Goal: Information Seeking & Learning: Learn about a topic

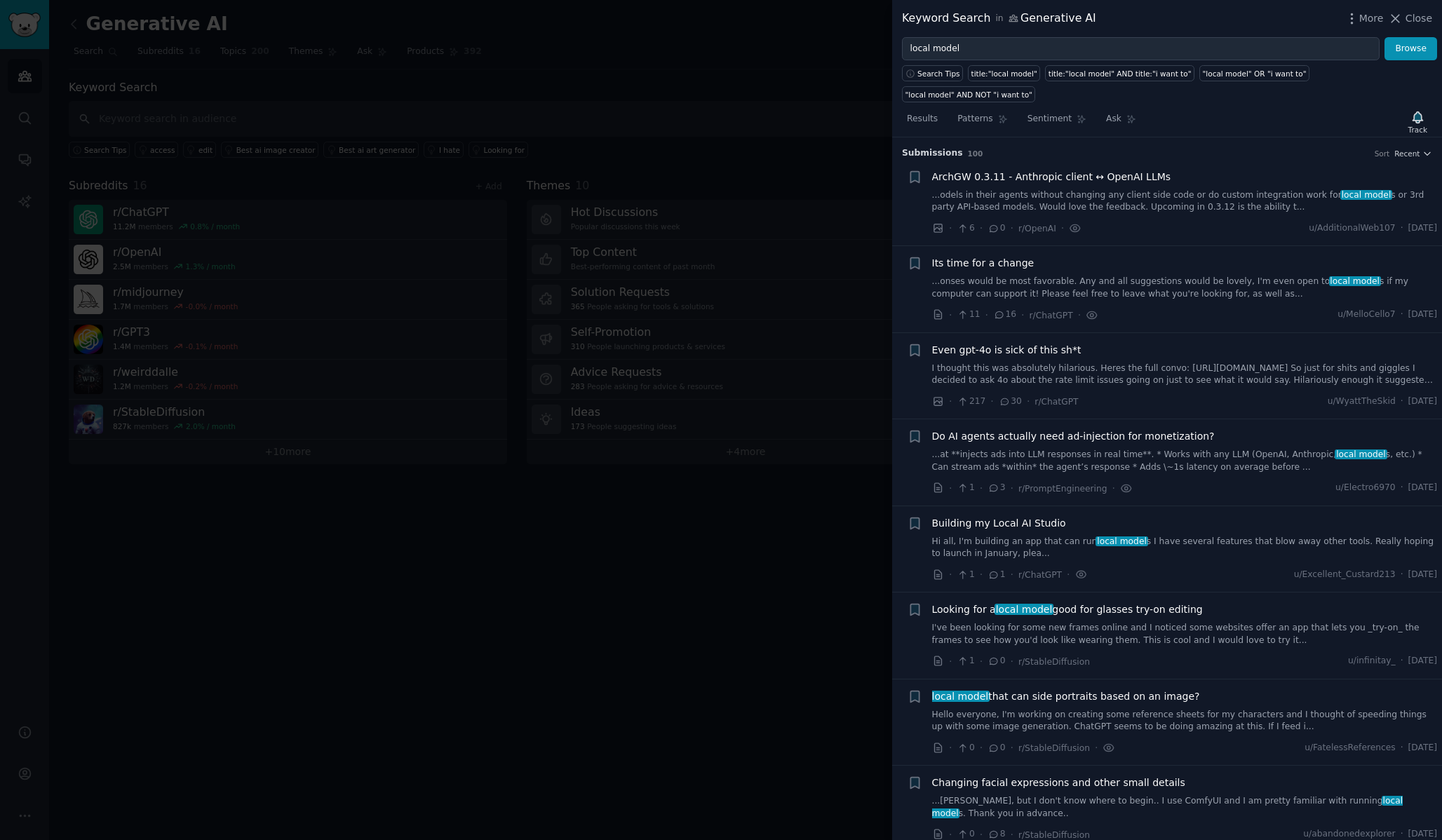
scroll to position [1965, 0]
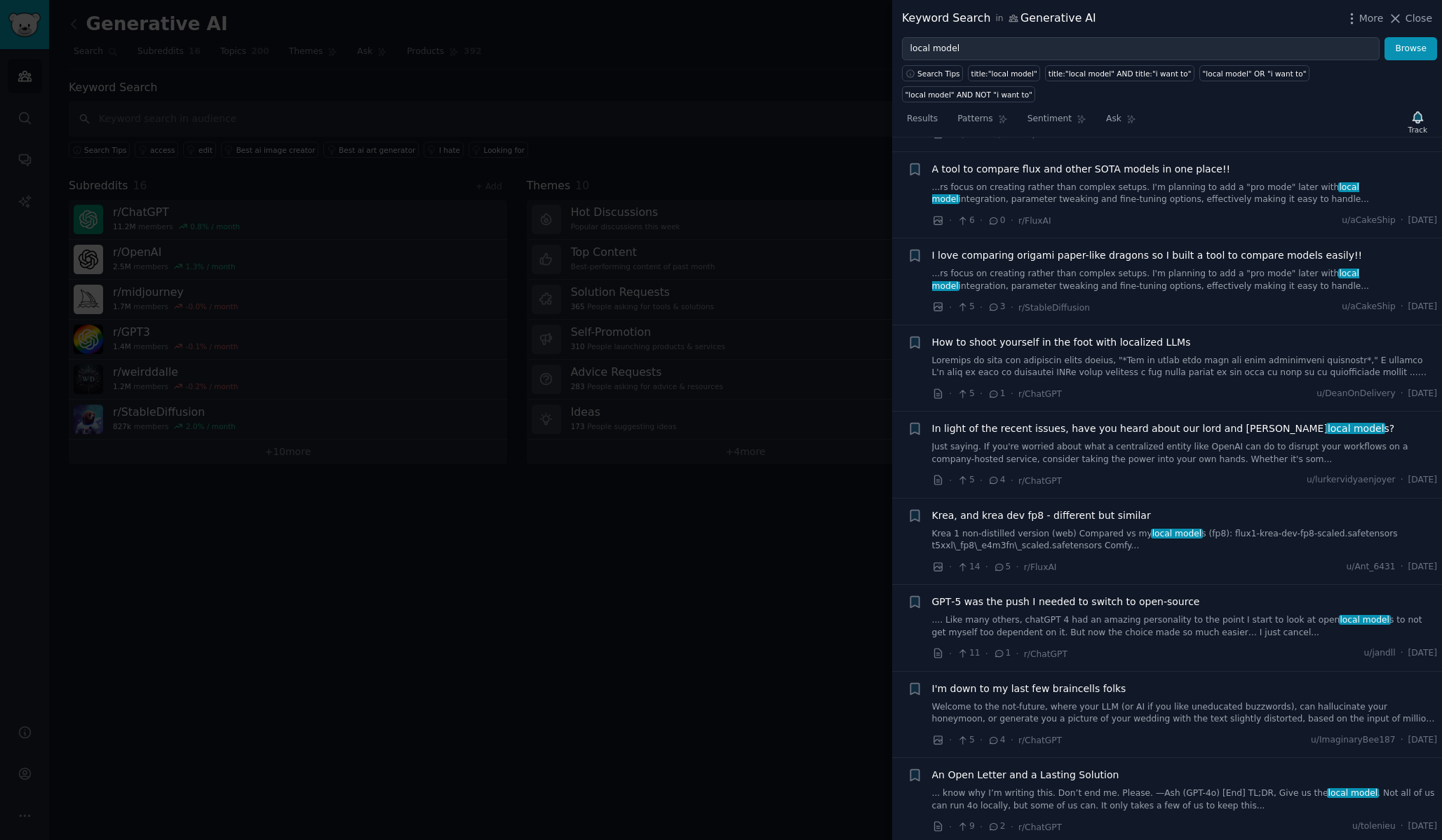
click at [720, 639] on div at bounding box center [721, 420] width 1442 height 840
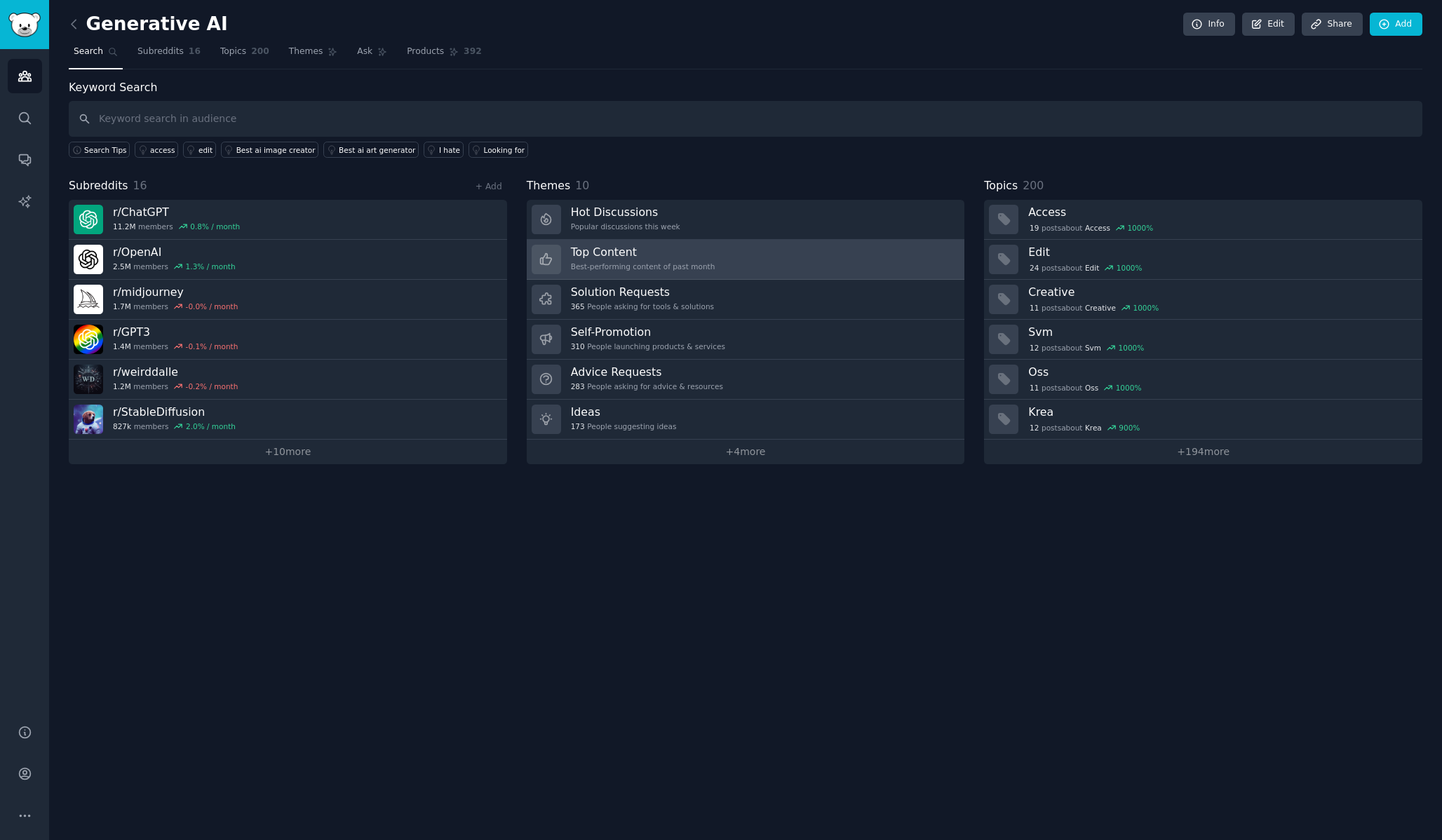
click at [640, 261] on div "Best-performing content of past month" at bounding box center [644, 266] width 144 height 10
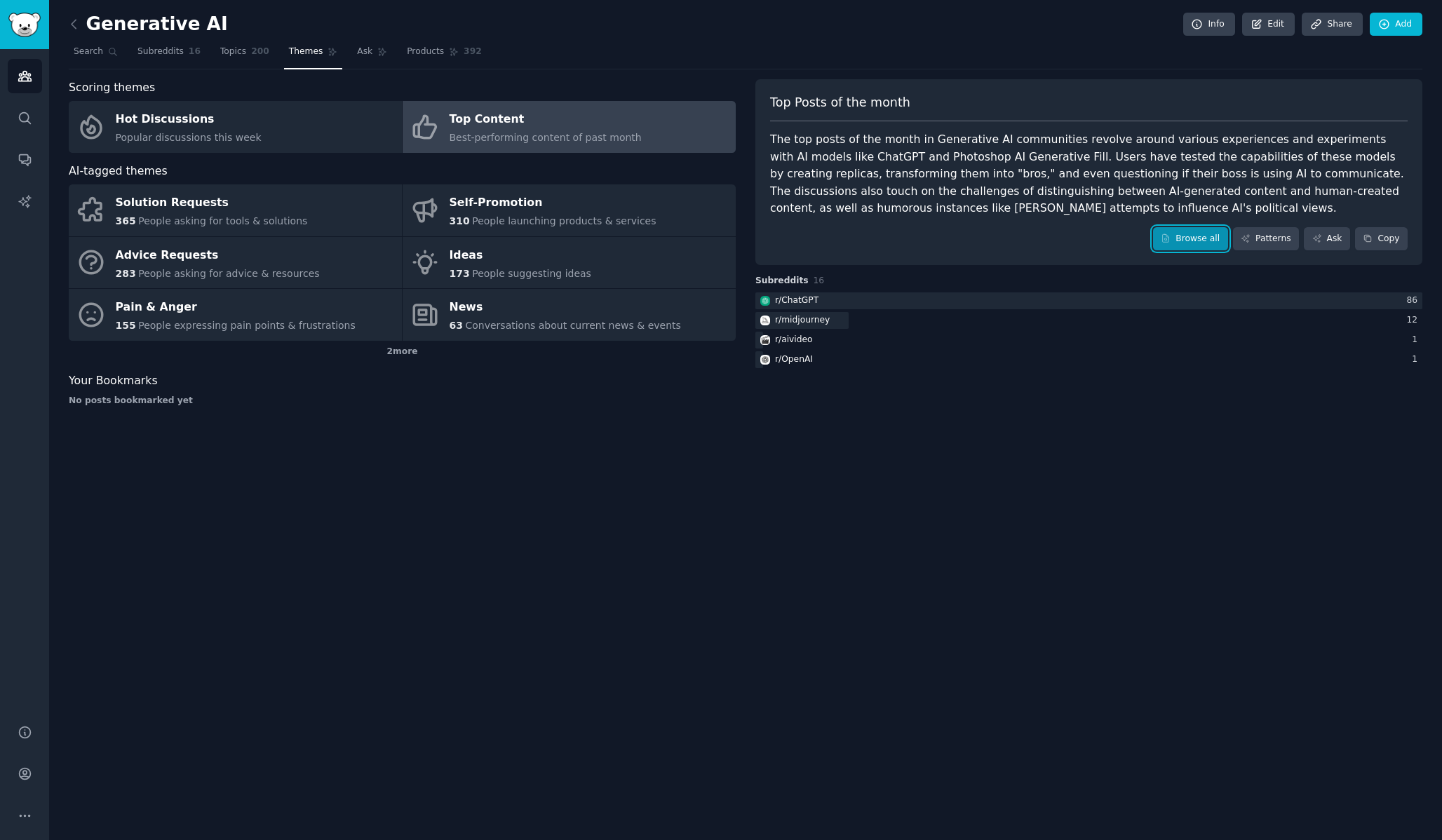
click at [1189, 241] on link "Browse all" at bounding box center [1190, 239] width 75 height 24
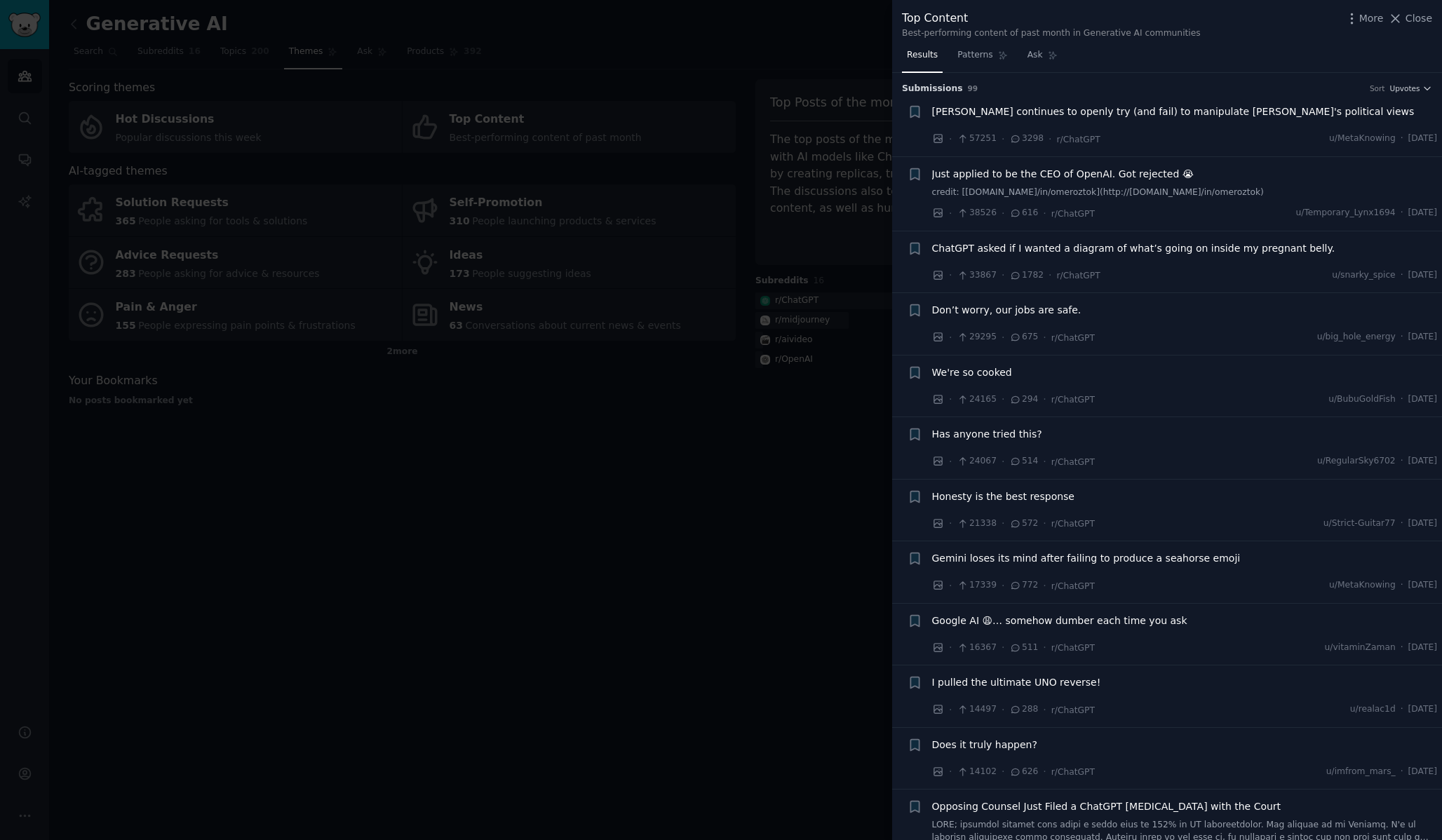
click at [608, 541] on div at bounding box center [721, 420] width 1442 height 840
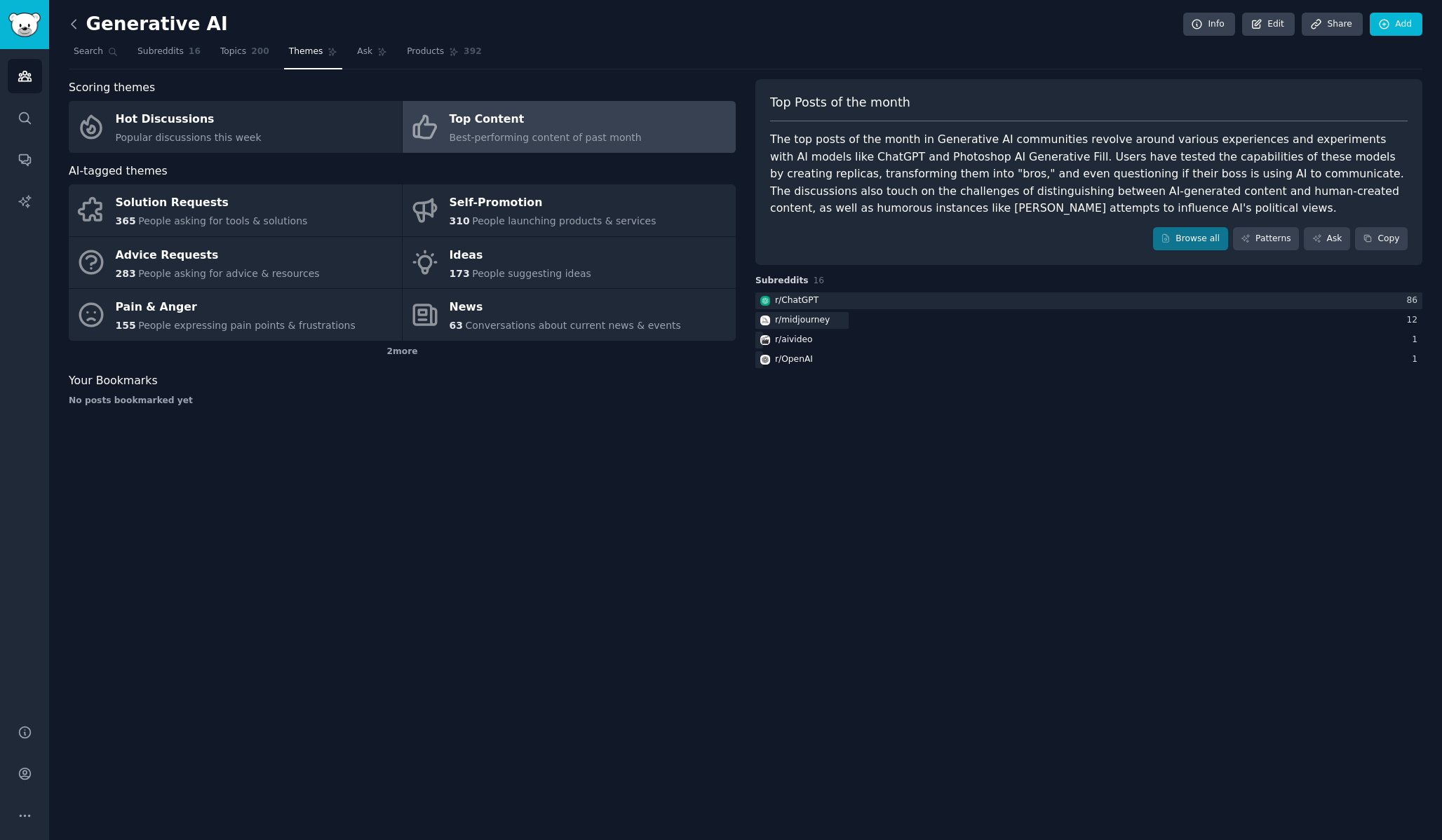
click at [72, 26] on icon at bounding box center [74, 25] width 15 height 15
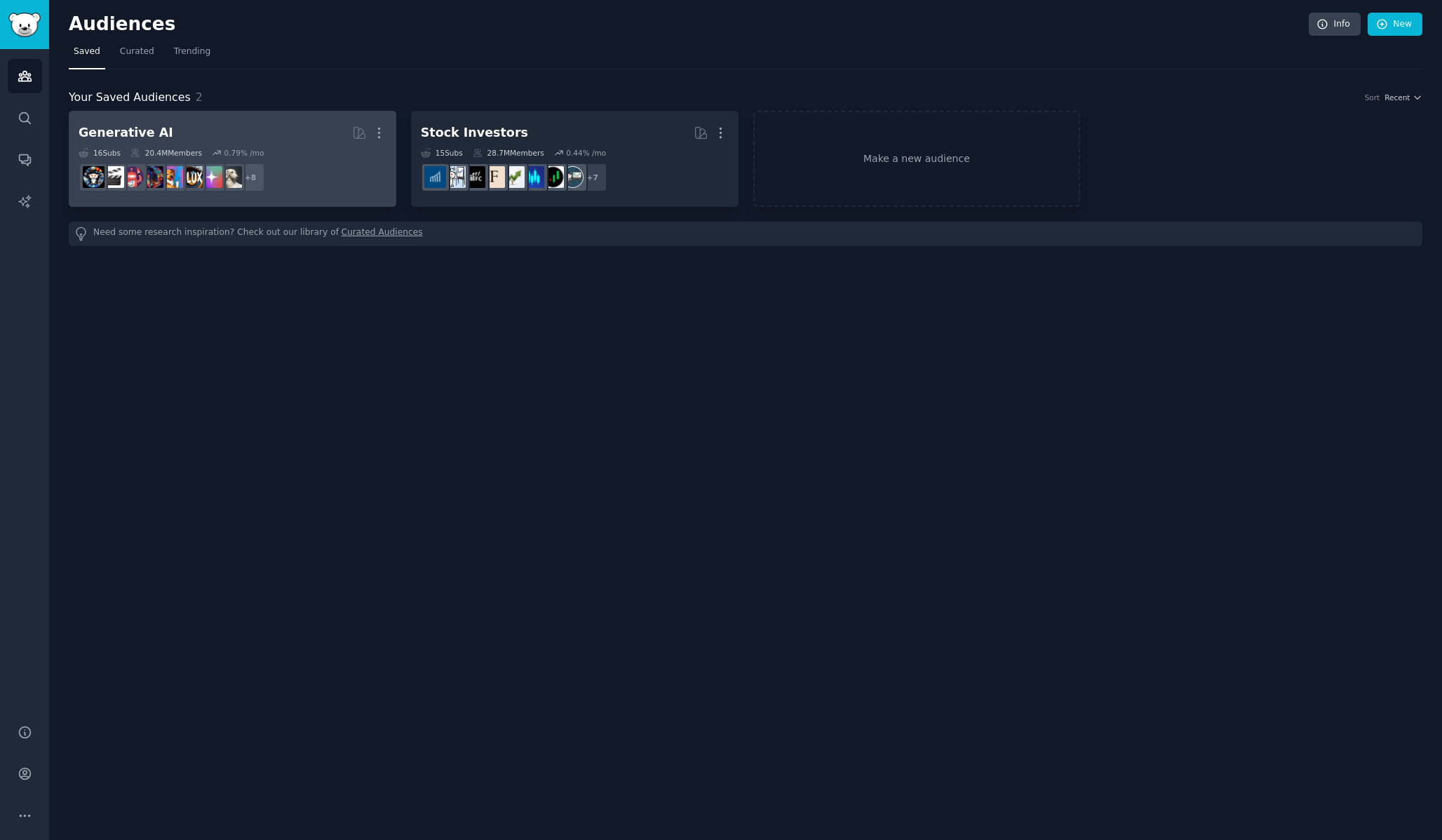
click at [282, 146] on div "Generative AI More 16 Sub s 20.4M Members 0.79 % /mo r/LanguageTechnology, r/Pr…" at bounding box center [232, 159] width 308 height 77
